Goal: Check status: Check status

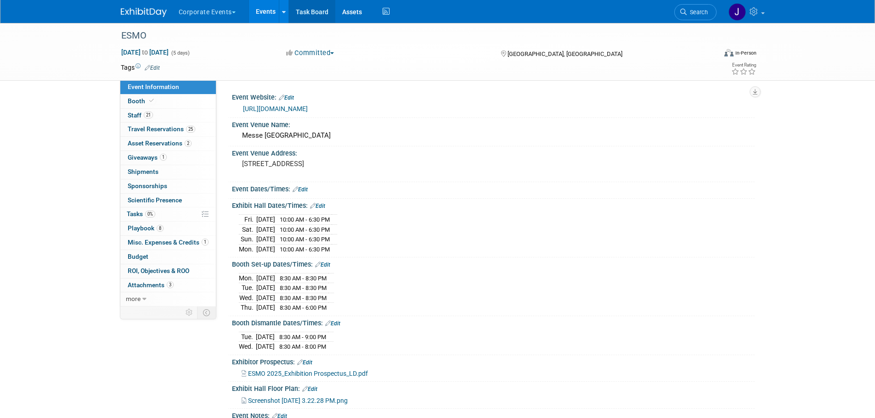
click at [309, 11] on link "Task Board" at bounding box center [312, 11] width 46 height 23
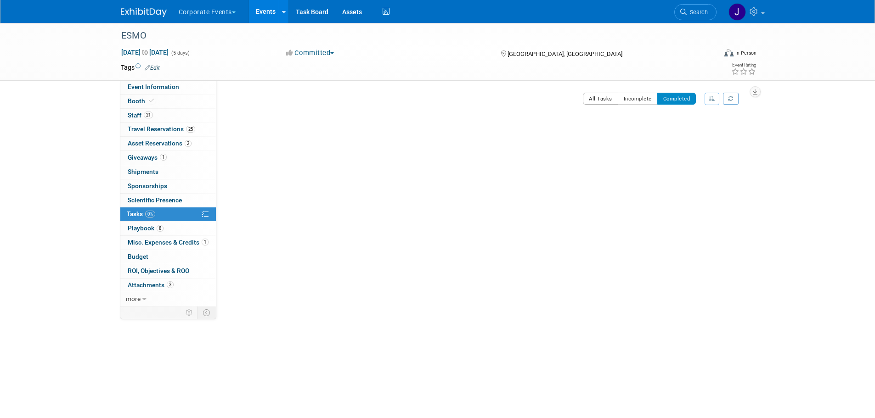
click at [609, 99] on button "All Tasks" at bounding box center [600, 99] width 35 height 12
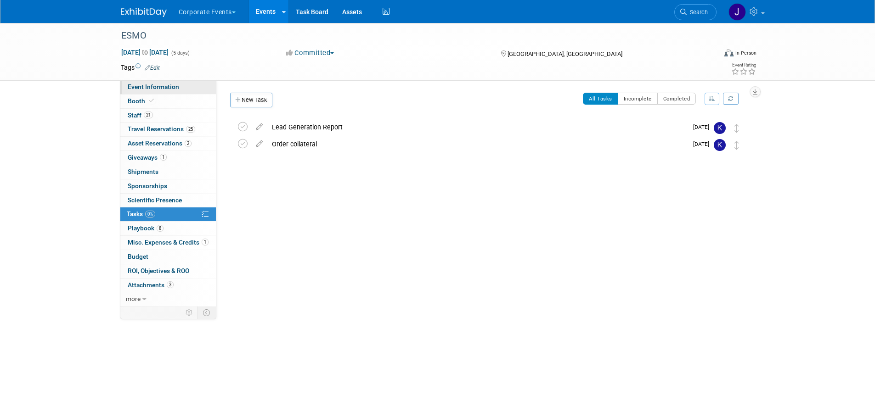
click at [174, 86] on span "Event Information" at bounding box center [153, 86] width 51 height 7
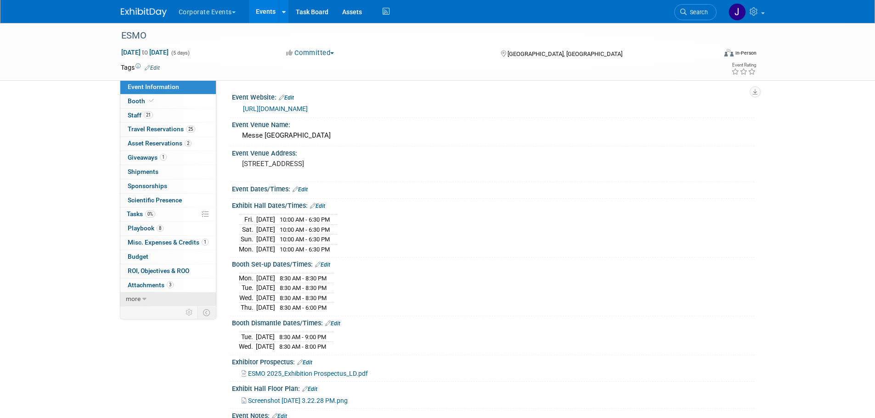
click at [137, 298] on span "more" at bounding box center [133, 298] width 15 height 7
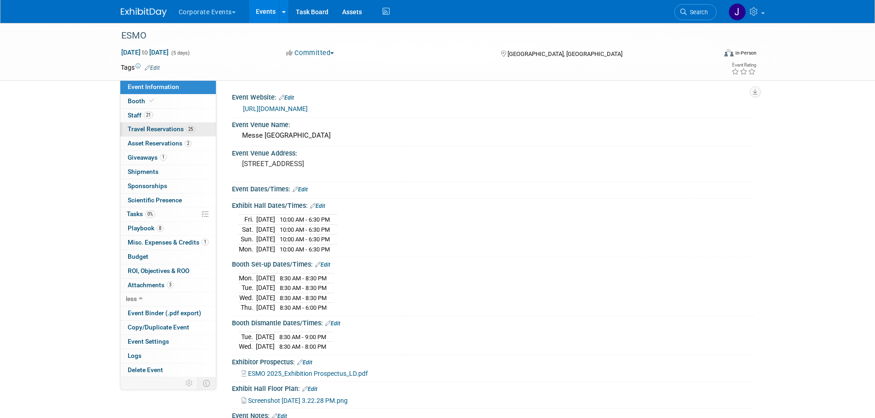
click at [174, 130] on span "Travel Reservations 25" at bounding box center [161, 128] width 67 height 7
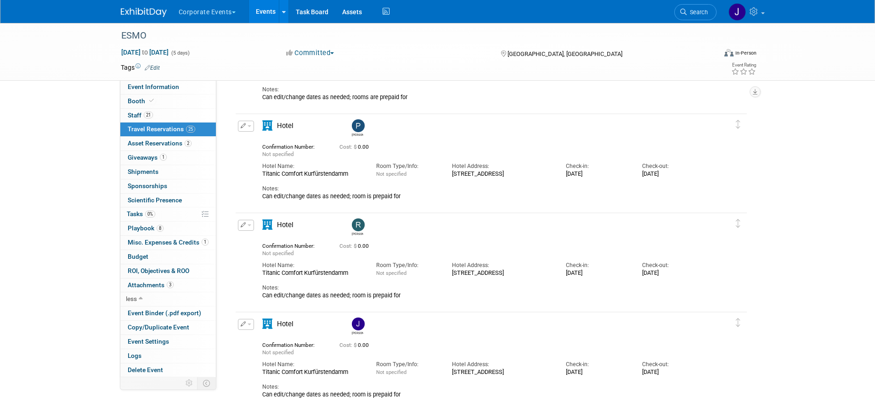
scroll to position [2176, 0]
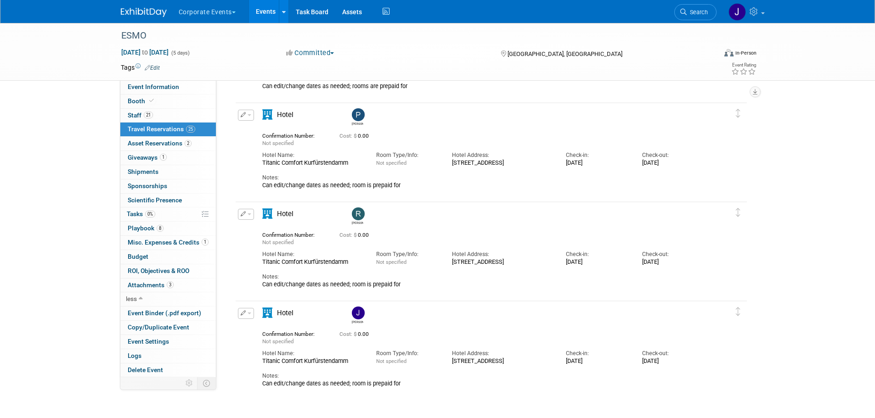
click at [583, 362] on div "Tue. Oct 14, 2025" at bounding box center [597, 361] width 62 height 7
click at [303, 387] on div "Can edit/change dates as needed; room is prepaid for" at bounding box center [483, 383] width 442 height 7
click at [260, 384] on div "Hotel Jenna Not specified Cost: $ 0.00 Hotel Name: Room Type/Info:" at bounding box center [483, 347] width 456 height 79
click at [296, 387] on div "Can edit/change dates as needed; room is prepaid for" at bounding box center [483, 383] width 442 height 7
click at [300, 380] on div "Notes:" at bounding box center [483, 376] width 442 height 8
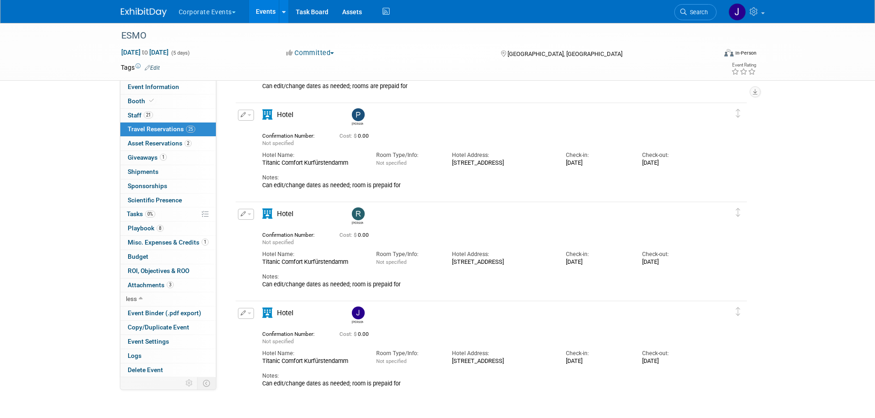
click at [300, 362] on div "Titanic Comfort Kurfürstendamm" at bounding box center [312, 361] width 100 height 7
click at [383, 361] on span "Not specified" at bounding box center [391, 362] width 30 height 6
click at [501, 365] on div "Kleiststraße 9-12, 10787 Berlin, Germany" at bounding box center [502, 361] width 100 height 7
click at [356, 313] on img at bounding box center [358, 313] width 13 height 13
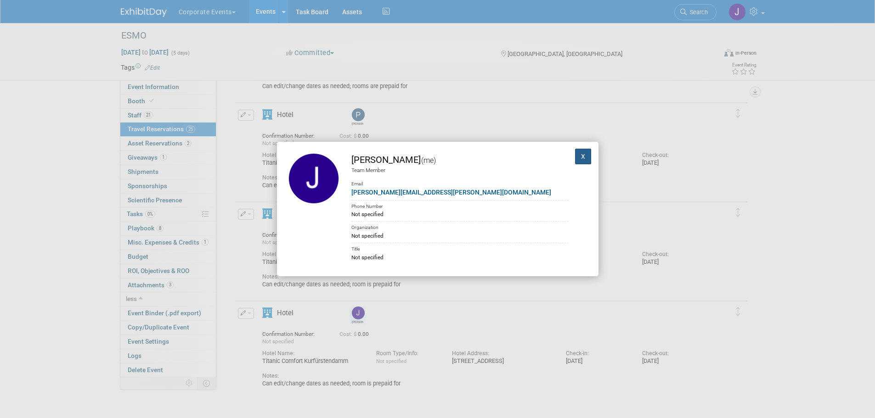
click at [580, 162] on button "X" at bounding box center [583, 157] width 17 height 16
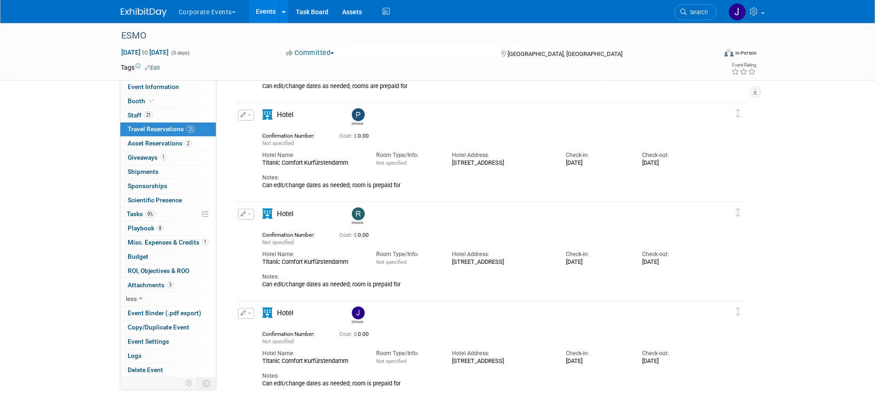
click at [590, 380] on div "Notes:" at bounding box center [483, 376] width 442 height 8
